Goal: Task Accomplishment & Management: Use online tool/utility

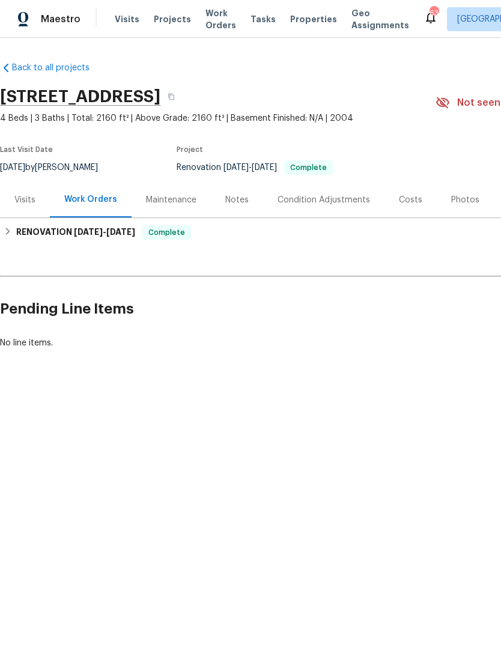
click at [463, 203] on div "Photos" at bounding box center [465, 200] width 28 height 12
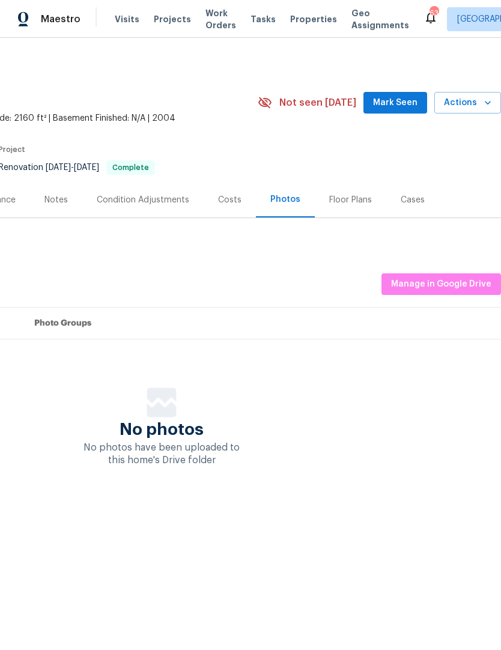
scroll to position [0, 178]
click at [438, 287] on span "Manage in Google Drive" at bounding box center [441, 284] width 100 height 15
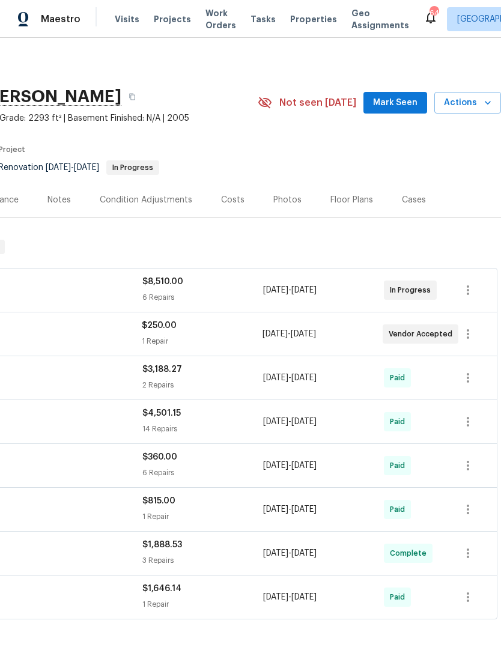
scroll to position [0, 178]
click at [58, 212] on div "Notes" at bounding box center [59, 199] width 52 height 35
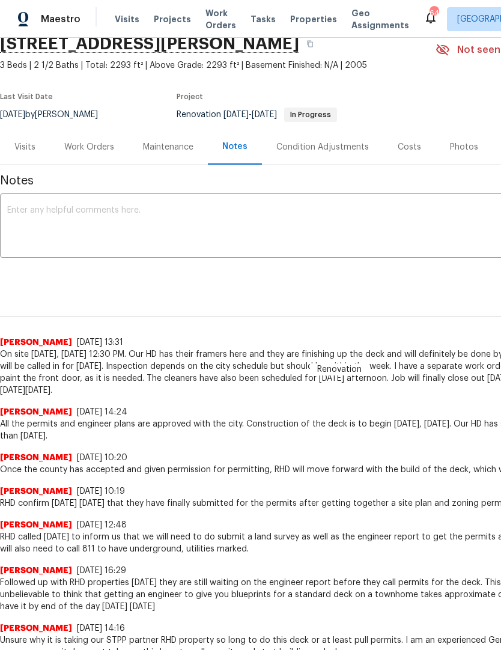
scroll to position [54, 0]
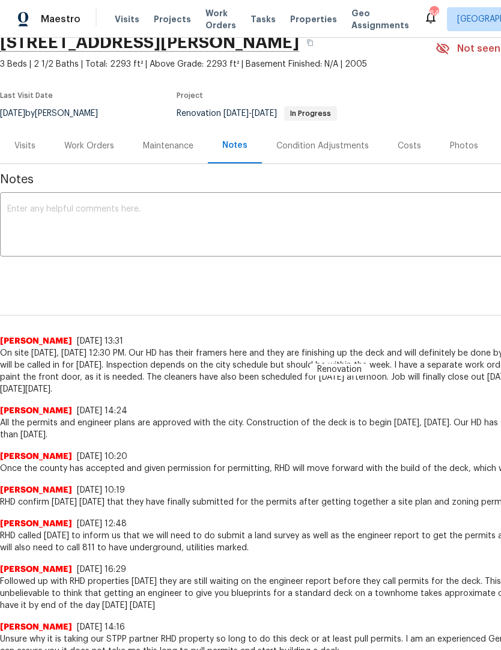
click at [97, 154] on div "Work Orders" at bounding box center [89, 145] width 79 height 35
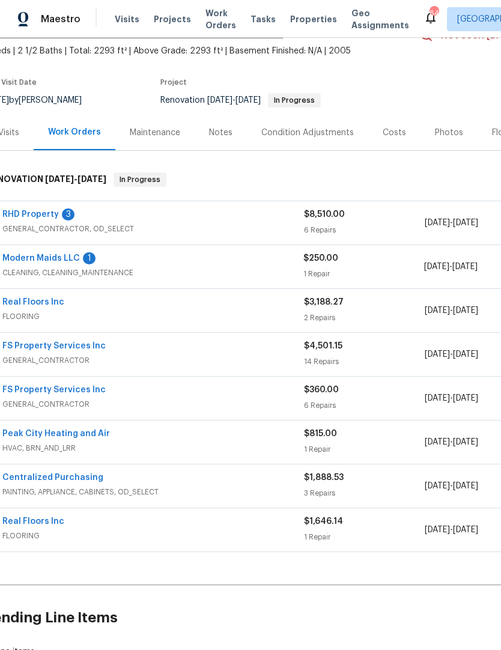
scroll to position [82, 18]
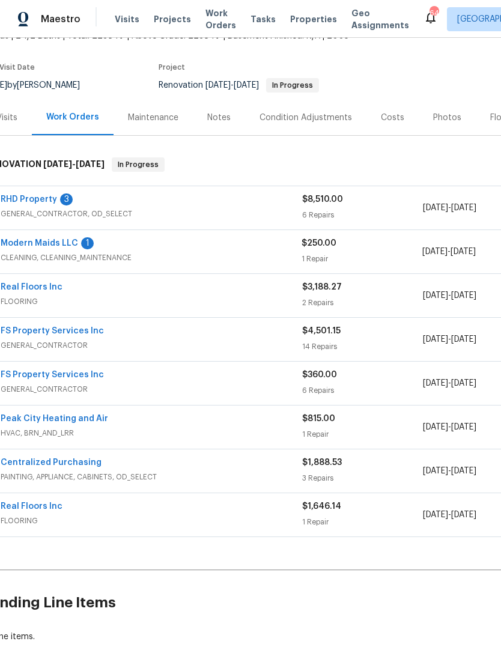
click at [398, 117] on div "Costs" at bounding box center [392, 118] width 23 height 12
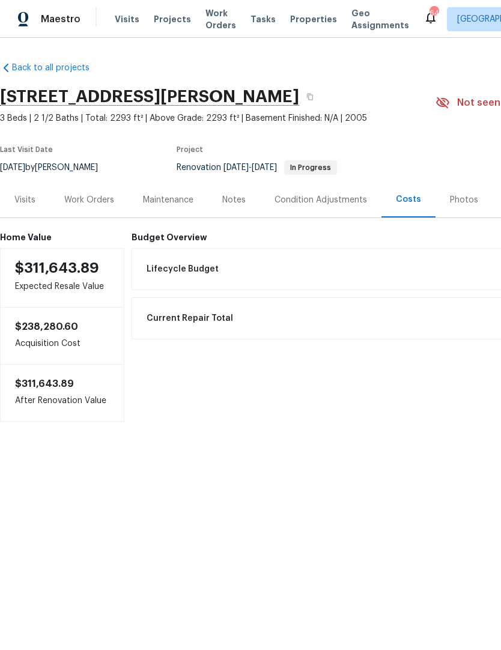
click at [100, 194] on div "Work Orders" at bounding box center [89, 200] width 50 height 12
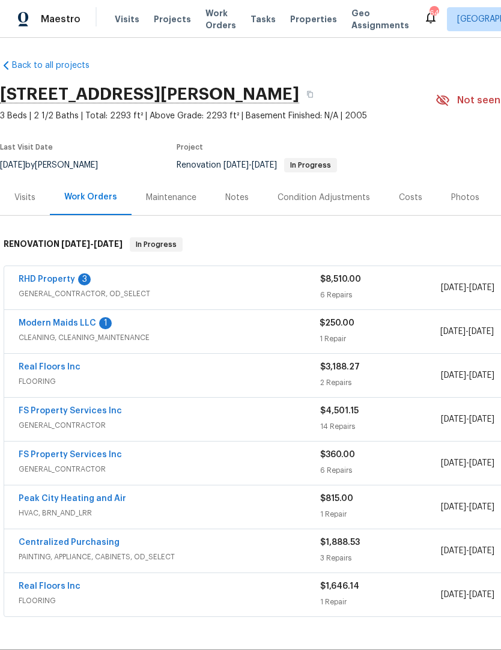
scroll to position [2, 0]
click at [91, 322] on link "Modern Maids LLC" at bounding box center [58, 323] width 78 height 8
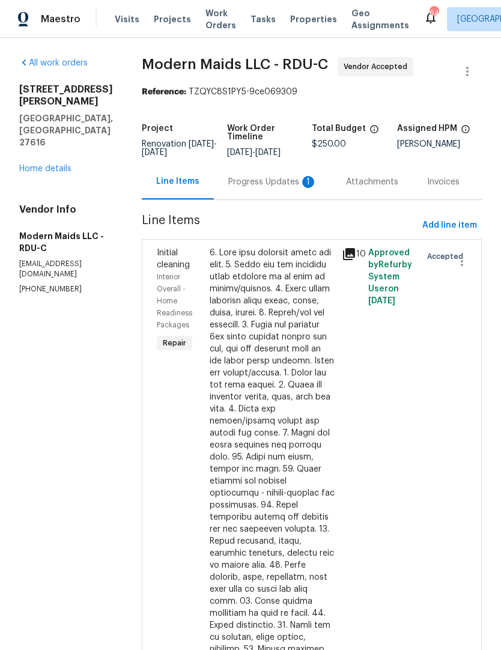
click at [282, 188] on div "Progress Updates 1" at bounding box center [272, 182] width 89 height 12
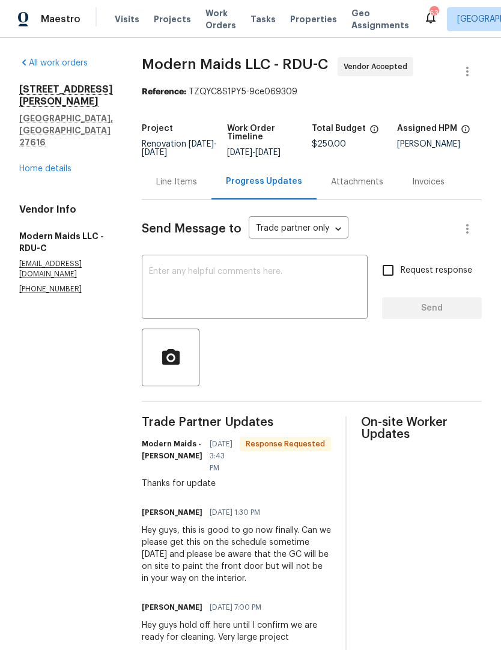
click at [66, 165] on link "Home details" at bounding box center [45, 169] width 52 height 8
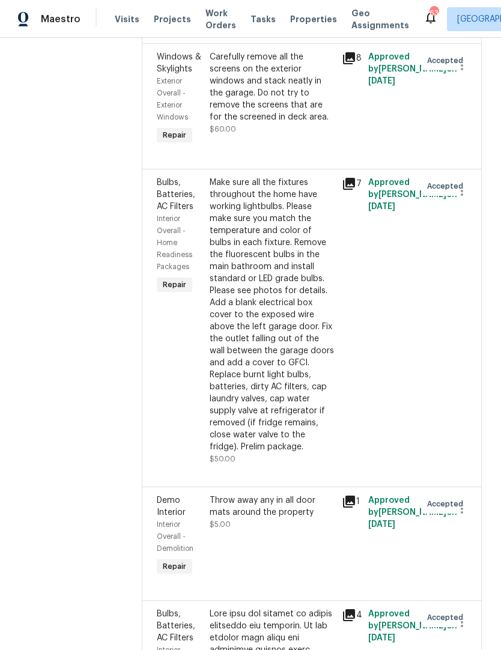
scroll to position [1067, 0]
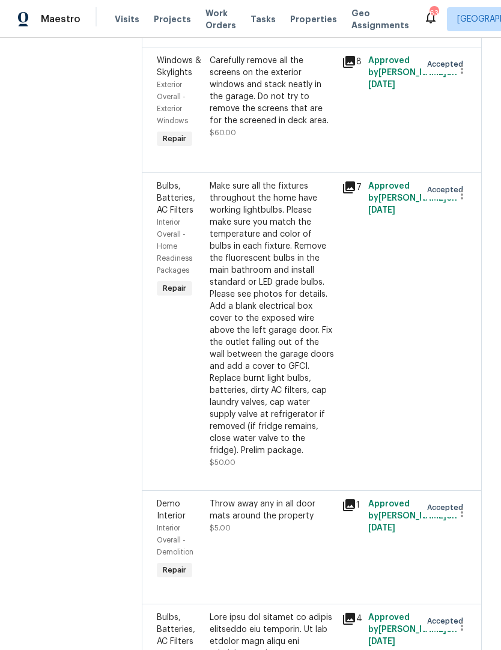
click at [276, 305] on div "Make sure all the fixtures throughout the home have working lightbulbs. Please …" at bounding box center [272, 318] width 125 height 276
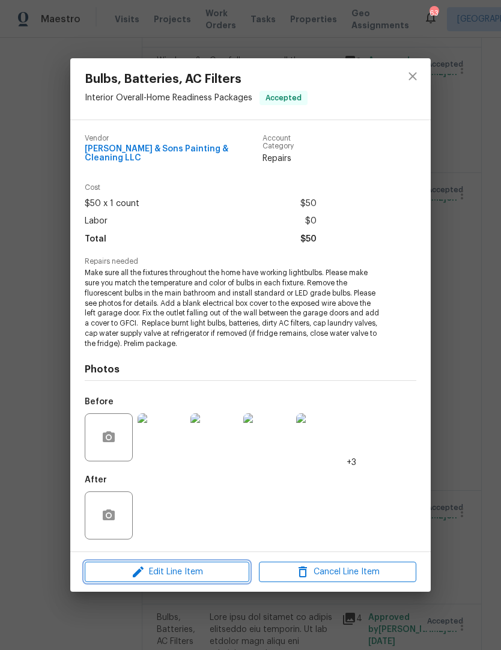
click at [219, 567] on span "Edit Line Item" at bounding box center [166, 572] width 157 height 15
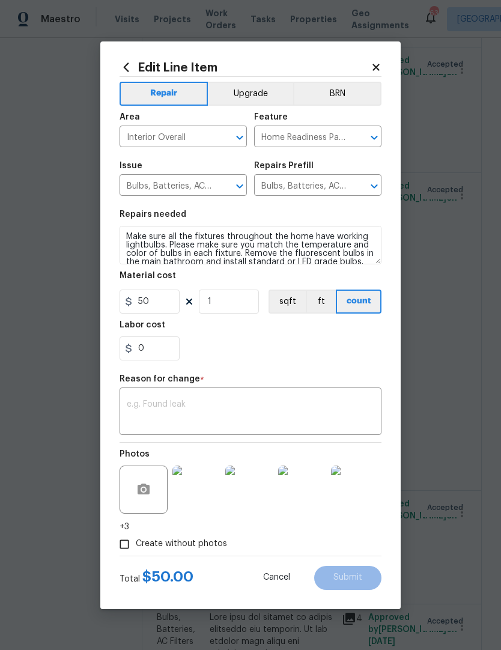
click at [191, 316] on section "Repairs needed Make sure all the fixtures throughout the home have working ligh…" at bounding box center [251, 285] width 262 height 165
click at [169, 346] on input "0" at bounding box center [150, 349] width 60 height 24
type input "60"
click at [221, 360] on div "60" at bounding box center [251, 349] width 262 height 24
click at [167, 411] on textarea at bounding box center [251, 412] width 248 height 25
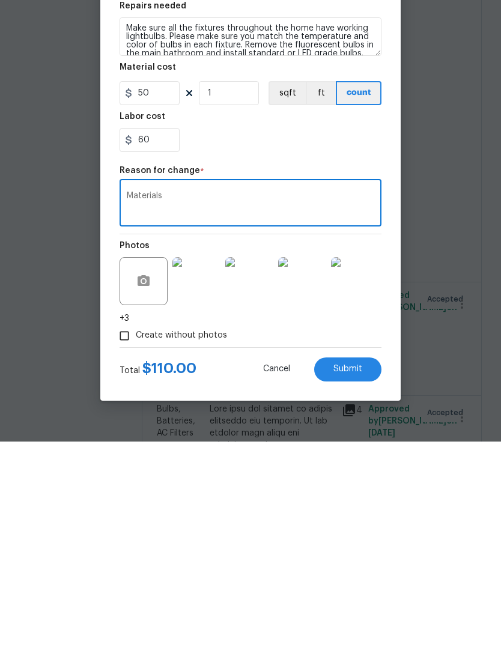
type textarea "Materials"
click at [361, 566] on button "Submit" at bounding box center [347, 578] width 67 height 24
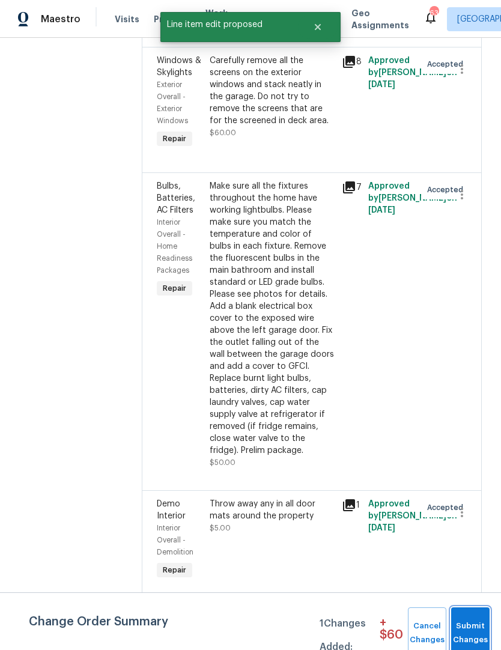
click at [475, 616] on button "Submit Changes" at bounding box center [470, 634] width 38 height 52
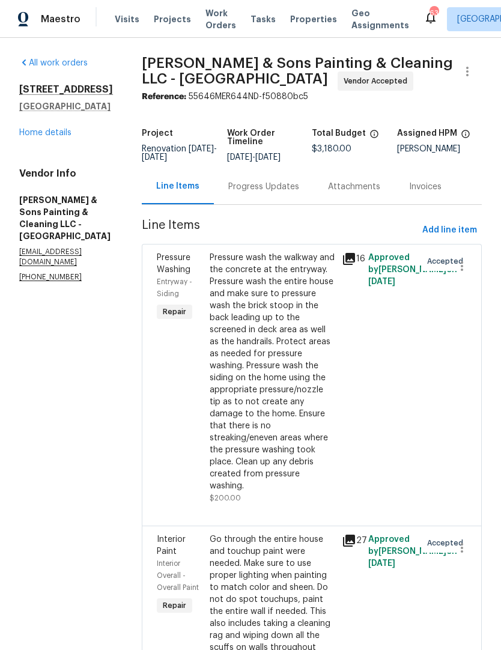
scroll to position [0, 0]
click at [54, 129] on link "Home details" at bounding box center [45, 133] width 52 height 8
